Goal: Task Accomplishment & Management: Use online tool/utility

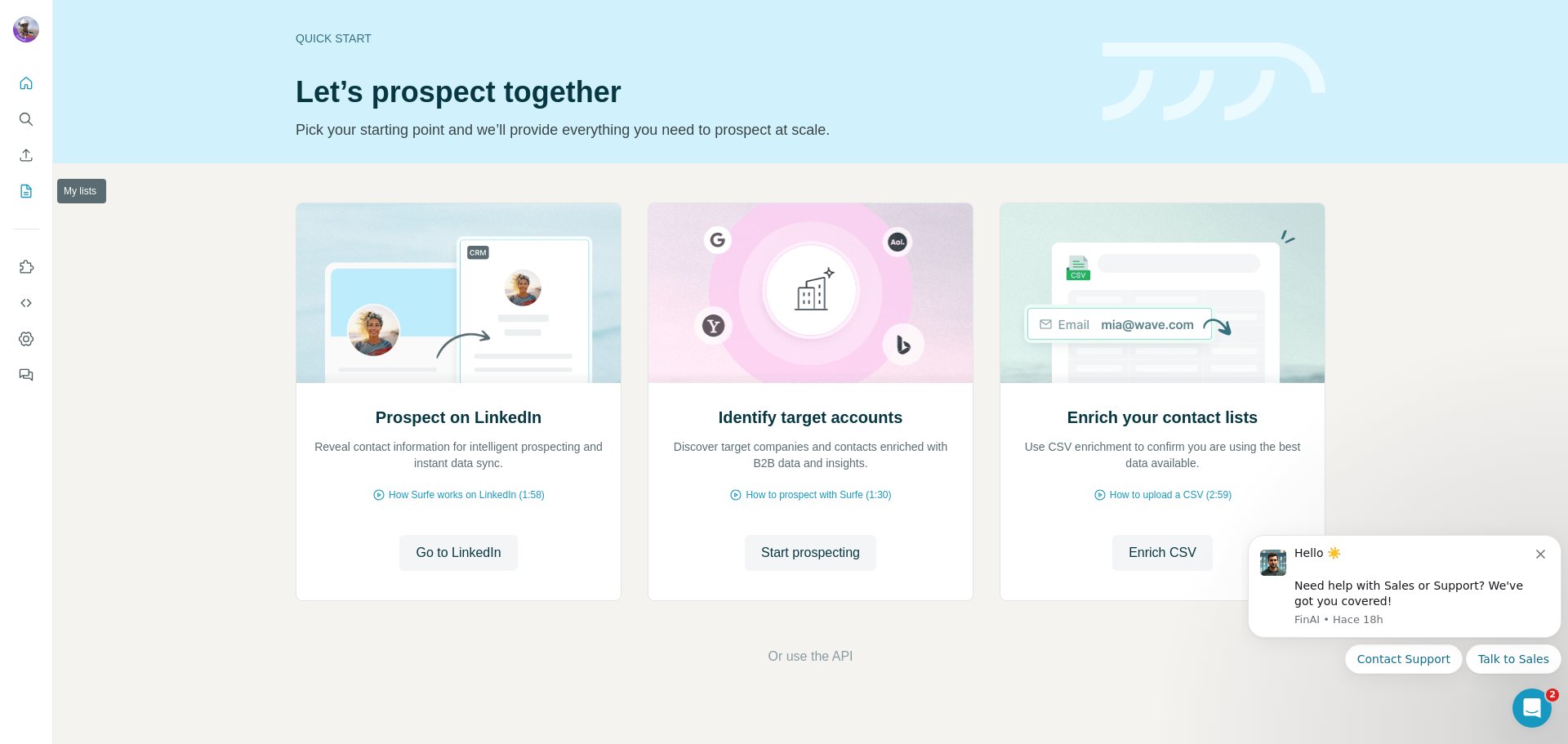
click at [24, 188] on icon "My lists" at bounding box center [26, 190] width 16 height 16
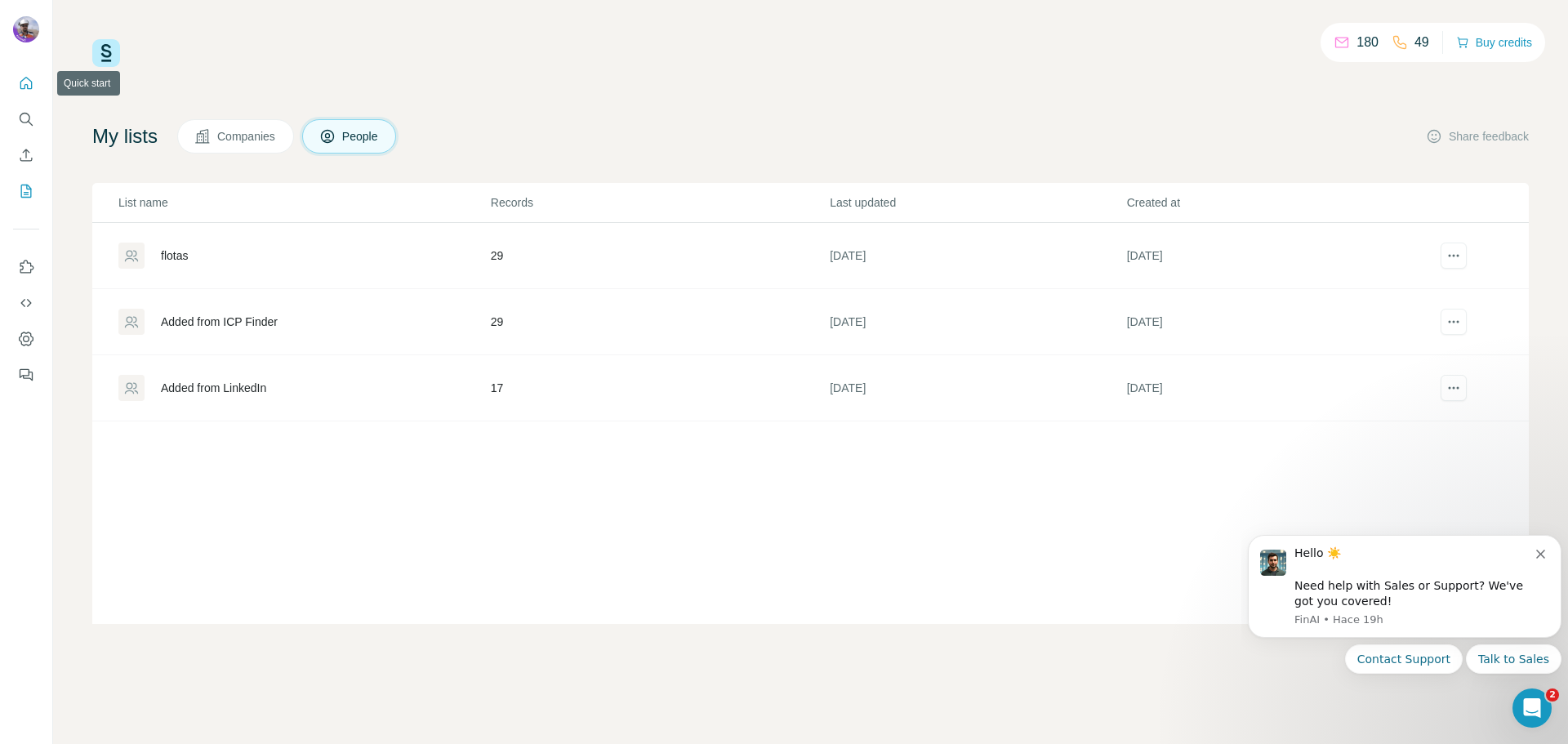
click at [23, 90] on icon "Quick start" at bounding box center [26, 83] width 16 height 16
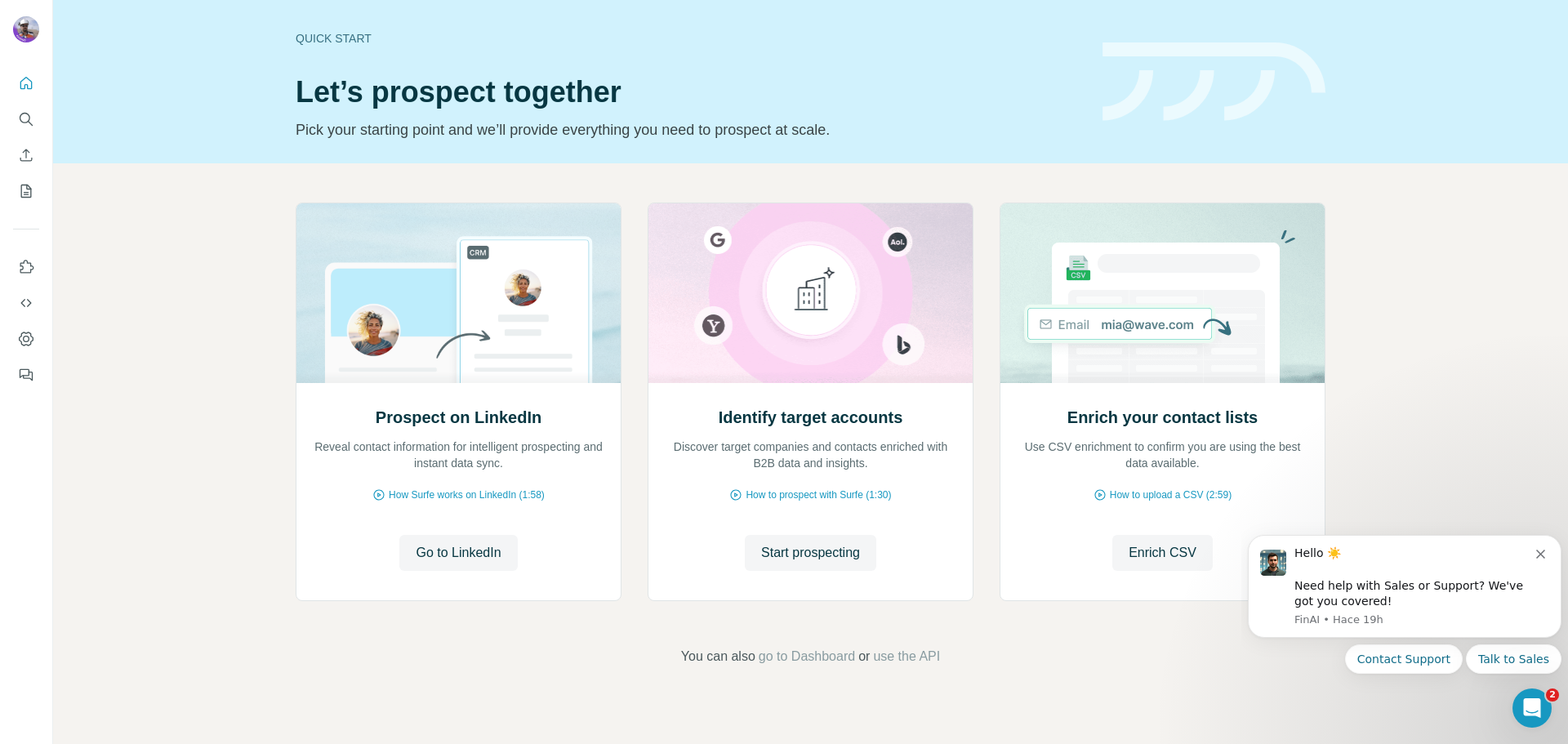
click at [927, 653] on span "use the API" at bounding box center [906, 656] width 67 height 20
